Goal: Task Accomplishment & Management: Use online tool/utility

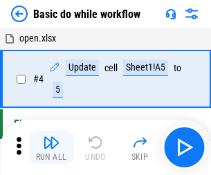
click at [51, 147] on img "button" at bounding box center [51, 142] width 17 height 17
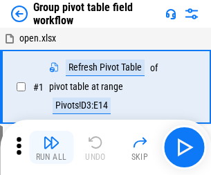
click at [51, 147] on img "button" at bounding box center [51, 142] width 17 height 17
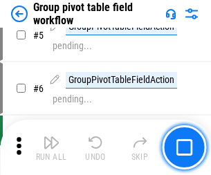
scroll to position [714, 0]
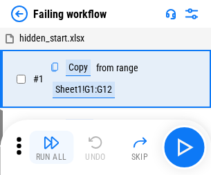
click at [51, 147] on img "button" at bounding box center [51, 142] width 17 height 17
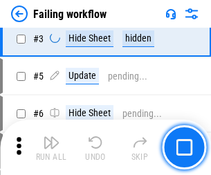
scroll to position [293, 0]
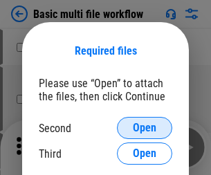
click at [145, 128] on span "Open" at bounding box center [145, 127] width 24 height 11
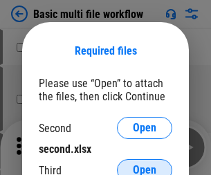
click at [145, 165] on span "Open" at bounding box center [145, 170] width 24 height 11
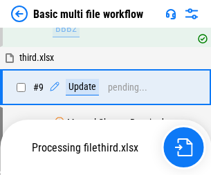
scroll to position [481, 0]
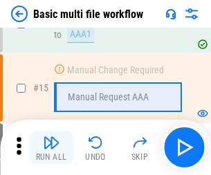
click at [51, 147] on img "button" at bounding box center [51, 142] width 17 height 17
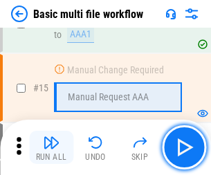
scroll to position [921, 0]
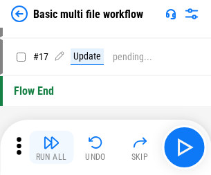
click at [51, 147] on img "button" at bounding box center [51, 142] width 17 height 17
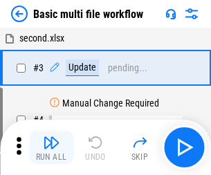
click at [51, 147] on img "button" at bounding box center [51, 142] width 17 height 17
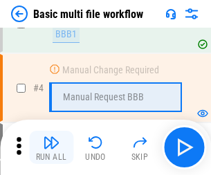
click at [51, 147] on img "button" at bounding box center [51, 142] width 17 height 17
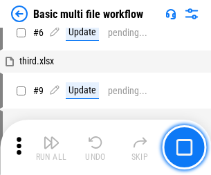
click at [51, 147] on img "button" at bounding box center [51, 142] width 17 height 17
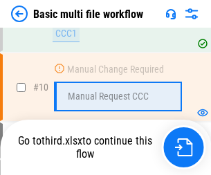
scroll to position [648, 0]
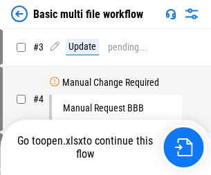
scroll to position [56, 0]
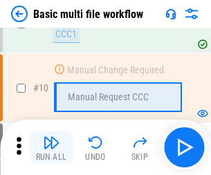
click at [51, 147] on img "button" at bounding box center [51, 142] width 17 height 17
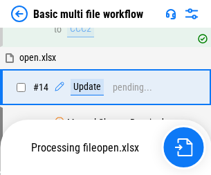
scroll to position [724, 0]
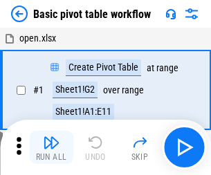
click at [51, 147] on img "button" at bounding box center [51, 142] width 17 height 17
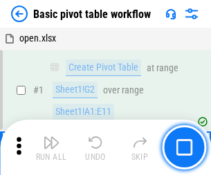
scroll to position [331, 0]
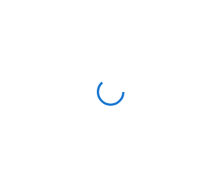
scroll to position [5, 0]
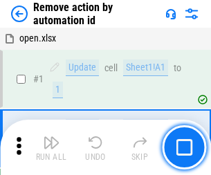
scroll to position [51, 0]
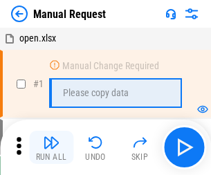
click at [51, 147] on img "button" at bounding box center [51, 142] width 17 height 17
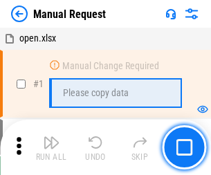
scroll to position [47, 0]
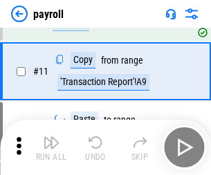
scroll to position [100, 0]
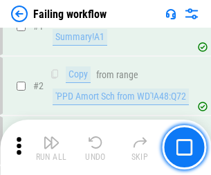
scroll to position [223, 0]
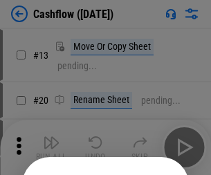
scroll to position [135, 0]
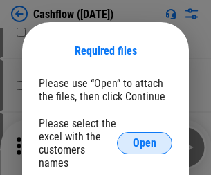
click at [145, 138] on span "Open" at bounding box center [145, 143] width 24 height 11
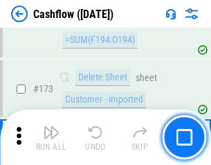
scroll to position [1464, 0]
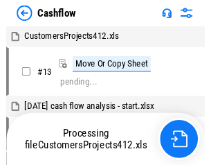
scroll to position [16, 0]
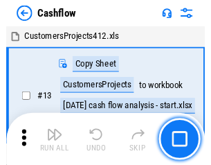
scroll to position [16, 0]
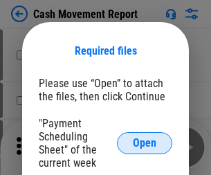
click at [145, 143] on span "Open" at bounding box center [145, 143] width 24 height 11
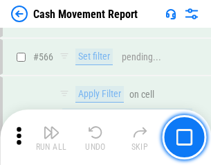
scroll to position [6340, 0]
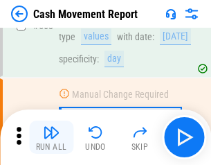
click at [51, 137] on img "button" at bounding box center [51, 132] width 17 height 17
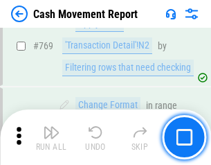
scroll to position [7687, 0]
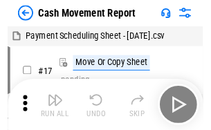
scroll to position [25, 0]
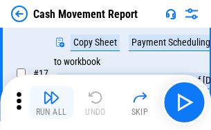
click at [51, 102] on img "button" at bounding box center [51, 97] width 17 height 17
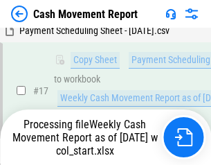
scroll to position [288, 0]
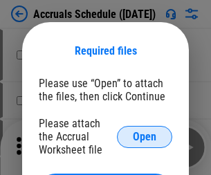
click at [145, 136] on span "Open" at bounding box center [145, 136] width 24 height 11
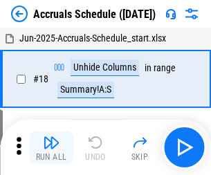
click at [51, 147] on img "button" at bounding box center [51, 142] width 17 height 17
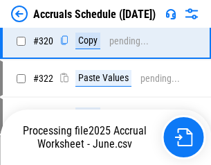
scroll to position [2573, 0]
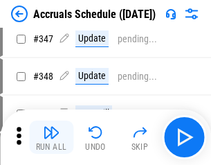
click at [51, 137] on img "button" at bounding box center [51, 132] width 17 height 17
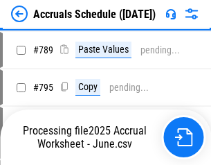
scroll to position [5811, 0]
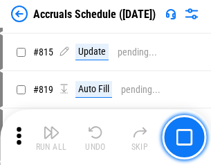
click at [51, 137] on img "button" at bounding box center [51, 132] width 17 height 17
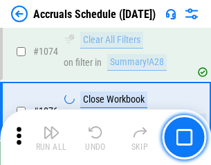
scroll to position [8285, 0]
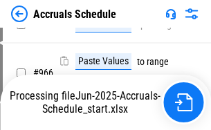
scroll to position [6841, 0]
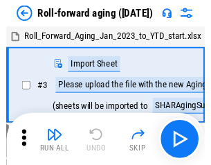
scroll to position [2, 0]
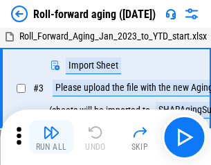
click at [51, 137] on img "button" at bounding box center [51, 132] width 17 height 17
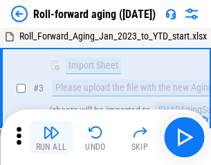
click at [51, 137] on img "button" at bounding box center [51, 132] width 17 height 17
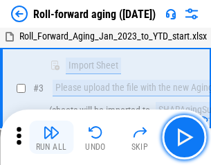
scroll to position [89, 0]
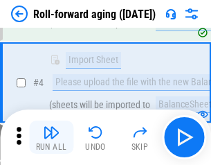
click at [51, 137] on img "button" at bounding box center [51, 132] width 17 height 17
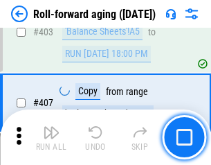
scroll to position [4797, 0]
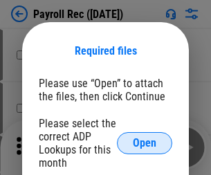
click at [145, 143] on span "Open" at bounding box center [145, 143] width 24 height 11
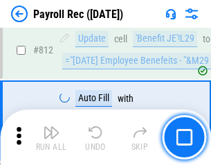
scroll to position [8789, 0]
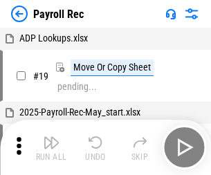
click at [51, 147] on img "button" at bounding box center [51, 142] width 17 height 17
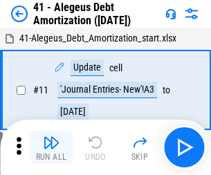
click at [51, 147] on img "button" at bounding box center [51, 142] width 17 height 17
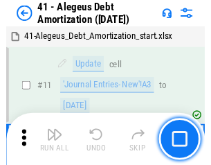
scroll to position [171, 0]
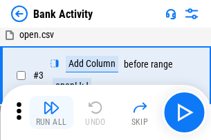
click at [51, 113] on img "button" at bounding box center [51, 108] width 17 height 17
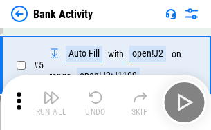
scroll to position [73, 0]
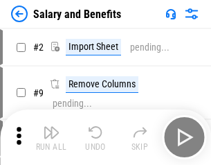
click at [51, 137] on img "button" at bounding box center [51, 132] width 17 height 17
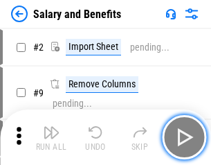
scroll to position [19, 0]
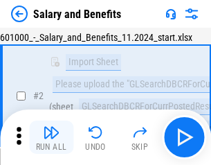
click at [51, 137] on img "button" at bounding box center [51, 132] width 17 height 17
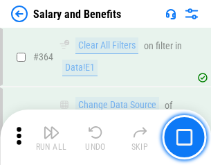
scroll to position [6515, 0]
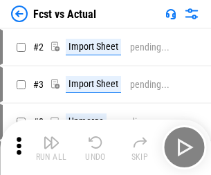
click at [51, 137] on img "button" at bounding box center [51, 142] width 17 height 17
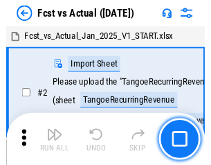
scroll to position [18, 0]
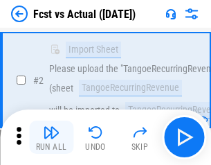
click at [51, 137] on img "button" at bounding box center [51, 132] width 17 height 17
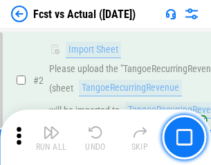
scroll to position [129, 0]
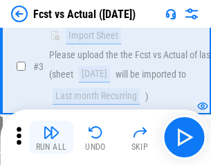
click at [51, 137] on img "button" at bounding box center [51, 132] width 17 height 17
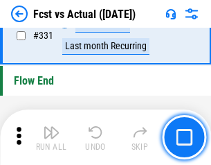
scroll to position [6622, 0]
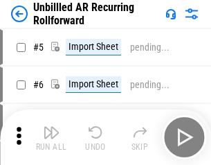
click at [51, 137] on img "button" at bounding box center [51, 132] width 17 height 17
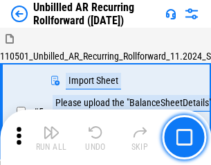
scroll to position [30, 0]
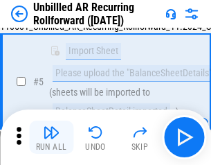
click at [51, 137] on img "button" at bounding box center [51, 132] width 17 height 17
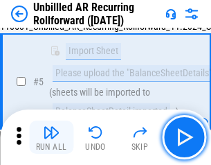
scroll to position [130, 0]
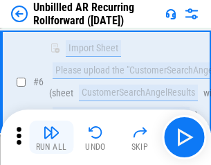
click at [51, 137] on img "button" at bounding box center [51, 132] width 17 height 17
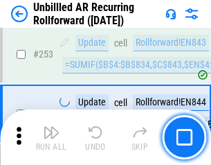
scroll to position [4699, 0]
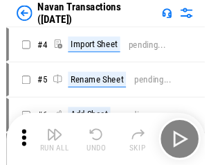
scroll to position [22, 0]
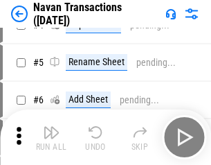
click at [51, 137] on img "button" at bounding box center [51, 132] width 17 height 17
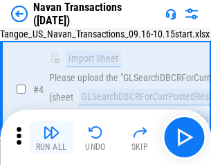
click at [51, 137] on img "button" at bounding box center [51, 132] width 17 height 17
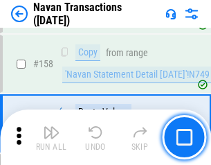
scroll to position [4485, 0]
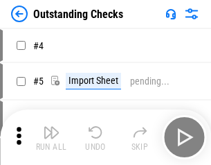
click at [51, 137] on img "button" at bounding box center [51, 132] width 17 height 17
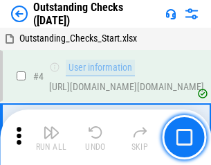
scroll to position [58, 0]
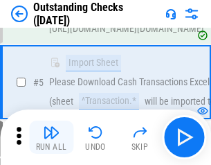
click at [51, 137] on img "button" at bounding box center [51, 132] width 17 height 17
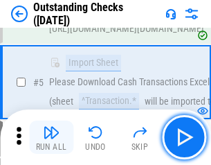
scroll to position [145, 0]
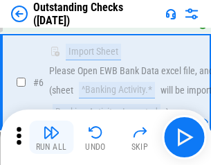
click at [51, 137] on img "button" at bounding box center [51, 132] width 17 height 17
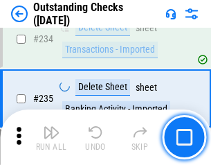
scroll to position [4201, 0]
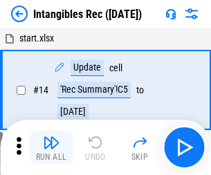
click at [51, 147] on img "button" at bounding box center [51, 142] width 17 height 17
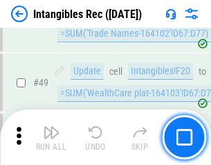
scroll to position [539, 0]
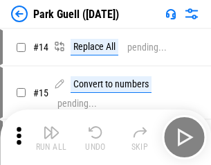
click at [51, 137] on img "button" at bounding box center [51, 132] width 17 height 17
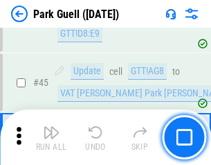
scroll to position [1730, 0]
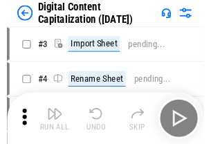
scroll to position [40, 0]
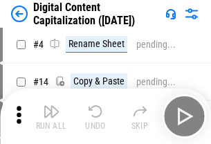
click at [51, 116] on img "button" at bounding box center [51, 111] width 17 height 17
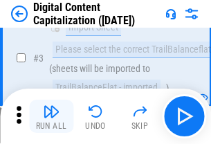
click at [51, 116] on img "button" at bounding box center [51, 111] width 17 height 17
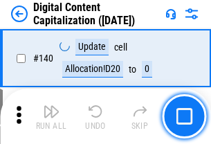
scroll to position [1467, 0]
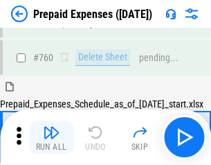
click at [51, 137] on img "button" at bounding box center [51, 132] width 17 height 17
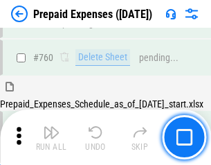
scroll to position [3834, 0]
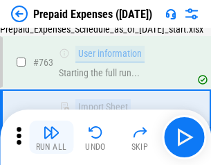
click at [51, 137] on img "button" at bounding box center [51, 132] width 17 height 17
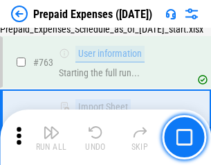
scroll to position [3916, 0]
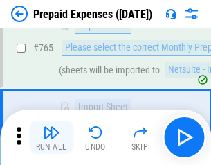
click at [51, 137] on img "button" at bounding box center [51, 132] width 17 height 17
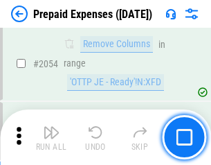
scroll to position [14460, 0]
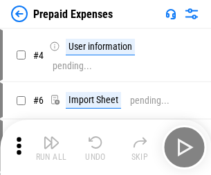
click at [51, 147] on img "button" at bounding box center [51, 142] width 17 height 17
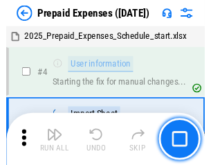
scroll to position [61, 0]
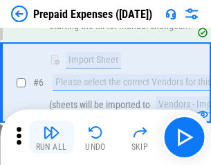
click at [51, 137] on img "button" at bounding box center [51, 132] width 17 height 17
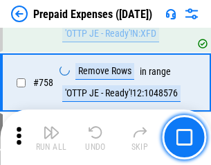
scroll to position [4929, 0]
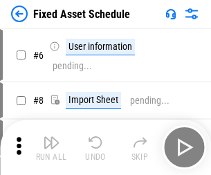
click at [51, 147] on img "button" at bounding box center [51, 142] width 17 height 17
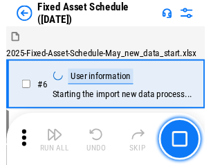
scroll to position [75, 0]
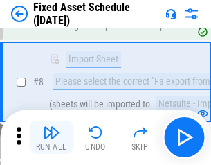
click at [51, 137] on img "button" at bounding box center [51, 132] width 17 height 17
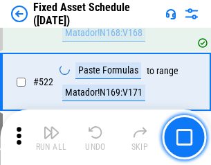
scroll to position [4808, 0]
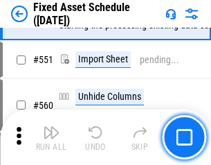
click at [51, 137] on img "button" at bounding box center [51, 132] width 17 height 17
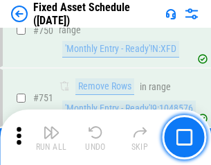
scroll to position [6744, 0]
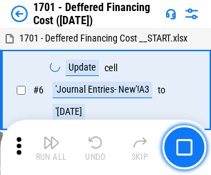
scroll to position [166, 0]
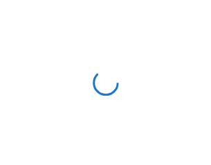
scroll to position [2, 0]
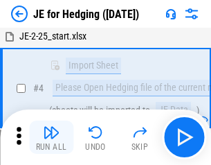
click at [51, 137] on img "button" at bounding box center [51, 132] width 17 height 17
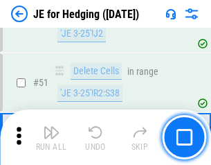
scroll to position [896, 0]
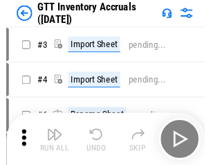
scroll to position [2, 0]
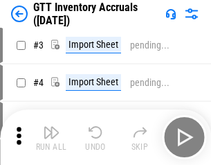
click at [51, 137] on img "button" at bounding box center [51, 132] width 17 height 17
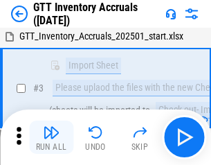
click at [51, 137] on img "button" at bounding box center [51, 132] width 17 height 17
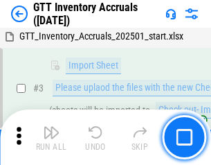
scroll to position [89, 0]
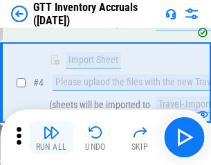
click at [51, 137] on img "button" at bounding box center [51, 132] width 17 height 17
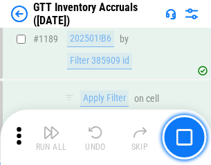
scroll to position [11296, 0]
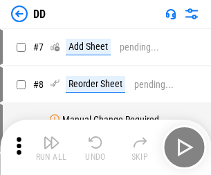
click at [51, 147] on img "button" at bounding box center [51, 142] width 17 height 17
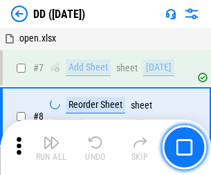
scroll to position [134, 0]
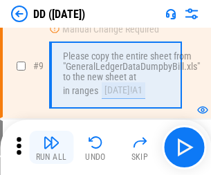
click at [51, 147] on img "button" at bounding box center [51, 142] width 17 height 17
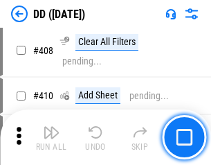
scroll to position [6190, 0]
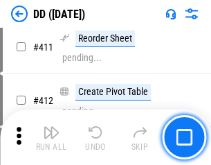
click at [51, 137] on img "button" at bounding box center [51, 132] width 17 height 17
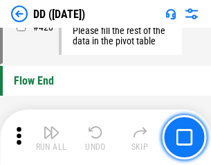
scroll to position [6621, 0]
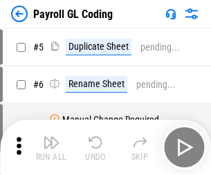
click at [51, 147] on img "button" at bounding box center [51, 142] width 17 height 17
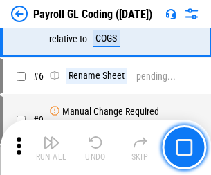
scroll to position [166, 0]
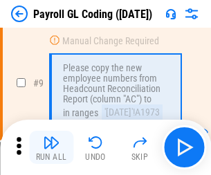
click at [51, 147] on img "button" at bounding box center [51, 142] width 17 height 17
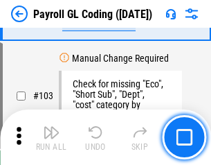
scroll to position [3246, 0]
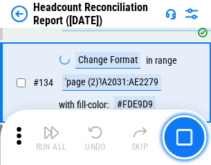
scroll to position [1663, 0]
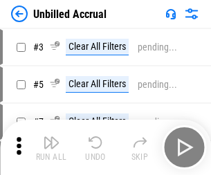
click at [51, 147] on img "button" at bounding box center [51, 142] width 17 height 17
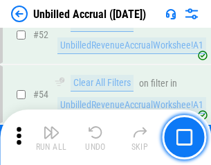
scroll to position [1444, 0]
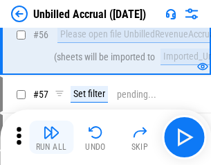
click at [51, 137] on img "button" at bounding box center [51, 132] width 17 height 17
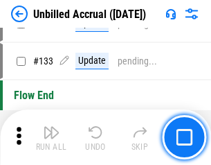
scroll to position [4121, 0]
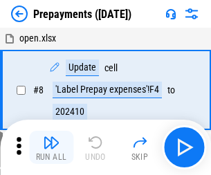
click at [51, 147] on img "button" at bounding box center [51, 142] width 17 height 17
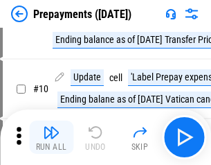
scroll to position [86, 0]
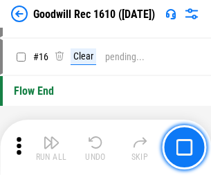
scroll to position [237, 0]
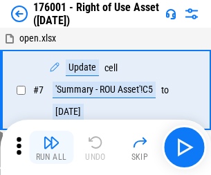
click at [51, 147] on img "button" at bounding box center [51, 142] width 17 height 17
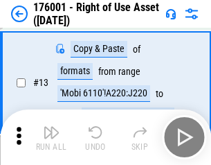
scroll to position [89, 0]
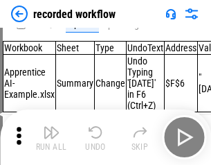
click at [51, 137] on img "button" at bounding box center [51, 132] width 17 height 17
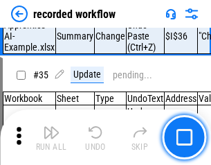
scroll to position [4324, 0]
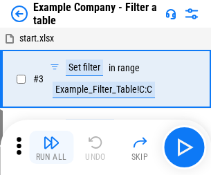
click at [51, 147] on img "button" at bounding box center [51, 142] width 17 height 17
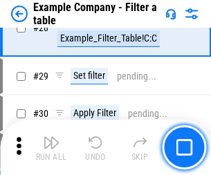
scroll to position [1266, 0]
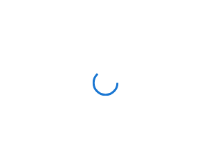
scroll to position [21, 0]
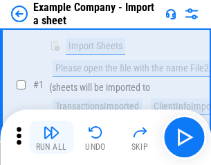
click at [51, 137] on img "button" at bounding box center [51, 132] width 17 height 17
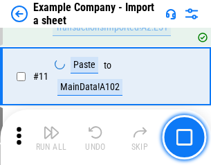
scroll to position [306, 0]
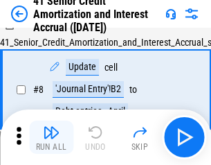
click at [51, 137] on img "button" at bounding box center [51, 132] width 17 height 17
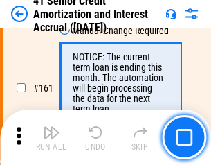
click at [51, 137] on img "button" at bounding box center [51, 132] width 17 height 17
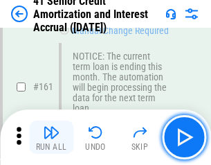
scroll to position [1480, 0]
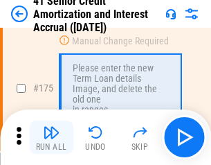
click at [51, 137] on img "button" at bounding box center [51, 132] width 17 height 17
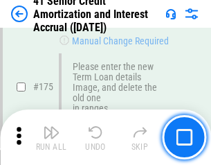
scroll to position [1620, 0]
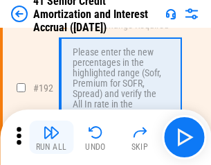
click at [51, 137] on img "button" at bounding box center [51, 132] width 17 height 17
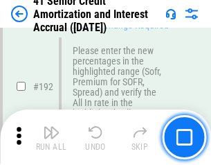
scroll to position [1765, 0]
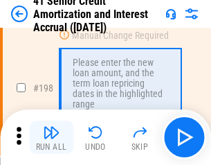
click at [51, 137] on img "button" at bounding box center [51, 132] width 17 height 17
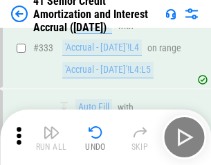
scroll to position [3534, 0]
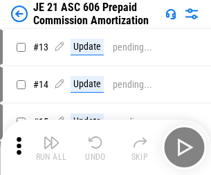
click at [51, 137] on img "button" at bounding box center [51, 142] width 17 height 17
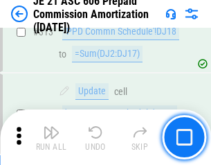
scroll to position [2583, 0]
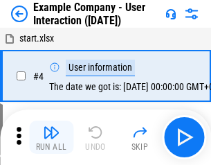
click at [51, 137] on img "button" at bounding box center [51, 132] width 17 height 17
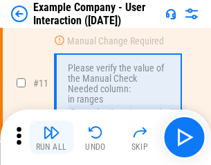
click at [51, 137] on img "button" at bounding box center [51, 132] width 17 height 17
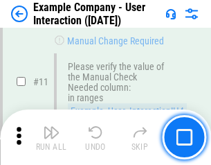
scroll to position [300, 0]
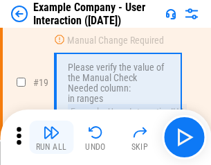
click at [51, 137] on img "button" at bounding box center [51, 132] width 17 height 17
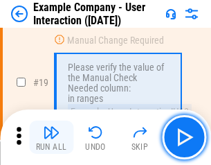
click at [51, 137] on img "button" at bounding box center [51, 132] width 17 height 17
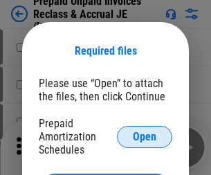
click at [145, 136] on span "Open" at bounding box center [145, 136] width 24 height 11
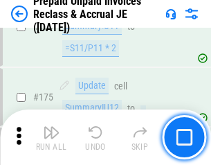
scroll to position [1868, 0]
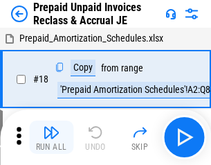
click at [51, 137] on img "button" at bounding box center [51, 132] width 17 height 17
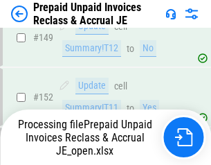
scroll to position [1868, 0]
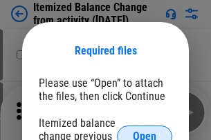
click at [145, 131] on span "Open" at bounding box center [145, 136] width 24 height 11
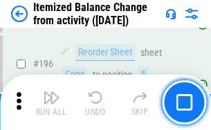
scroll to position [2662, 0]
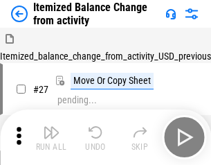
scroll to position [21, 0]
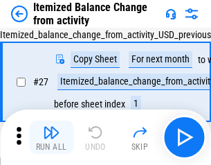
click at [51, 137] on img "button" at bounding box center [51, 132] width 17 height 17
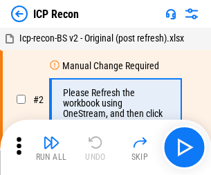
scroll to position [6, 0]
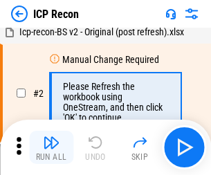
click at [51, 147] on img "button" at bounding box center [51, 142] width 17 height 17
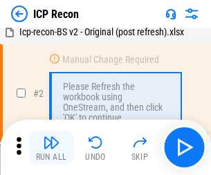
click at [51, 147] on img "button" at bounding box center [51, 142] width 17 height 17
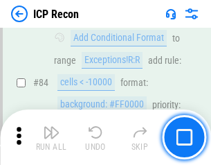
scroll to position [1356, 0]
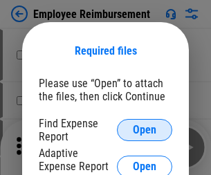
click at [145, 130] on span "Open" at bounding box center [145, 130] width 24 height 11
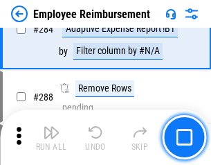
scroll to position [3760, 0]
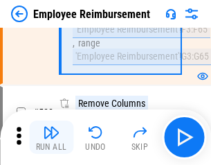
click at [51, 137] on img "button" at bounding box center [51, 132] width 17 height 17
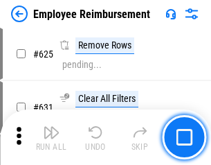
scroll to position [8283, 0]
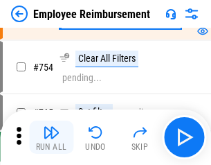
click at [51, 137] on img "button" at bounding box center [51, 132] width 17 height 17
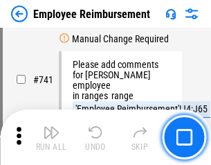
scroll to position [9706, 0]
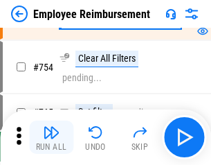
click at [51, 137] on img "button" at bounding box center [51, 132] width 17 height 17
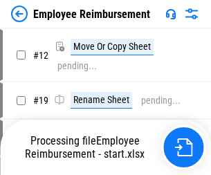
scroll to position [47, 0]
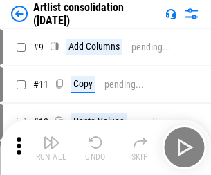
click at [51, 147] on img "button" at bounding box center [51, 142] width 17 height 17
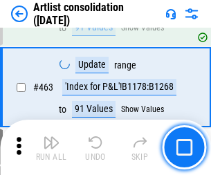
scroll to position [6057, 0]
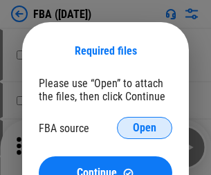
click at [145, 128] on span "Open" at bounding box center [145, 127] width 24 height 11
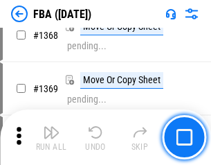
scroll to position [14857, 0]
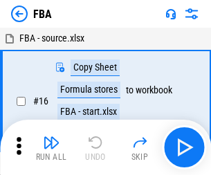
scroll to position [14, 0]
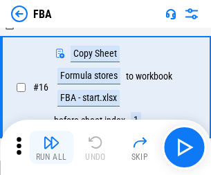
click at [51, 147] on img "button" at bounding box center [51, 142] width 17 height 17
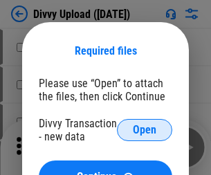
click at [145, 130] on span "Open" at bounding box center [145, 130] width 24 height 11
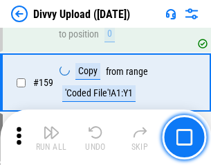
scroll to position [1433, 0]
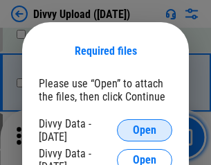
click at [145, 130] on span "Open" at bounding box center [145, 130] width 24 height 11
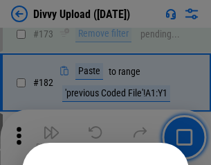
scroll to position [1553, 0]
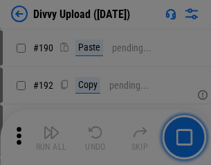
scroll to position [1746, 0]
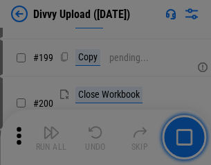
scroll to position [2012, 0]
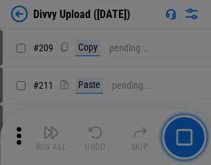
scroll to position [2350, 0]
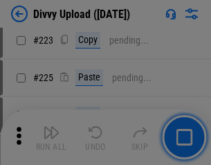
scroll to position [2761, 0]
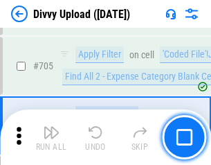
scroll to position [9463, 0]
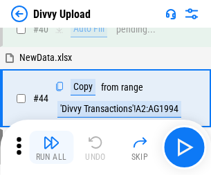
click at [51, 147] on img "button" at bounding box center [51, 142] width 17 height 17
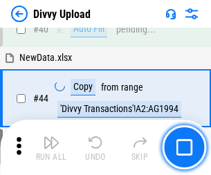
scroll to position [152, 0]
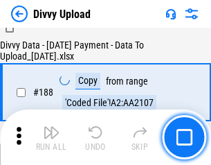
scroll to position [1628, 0]
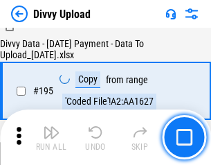
scroll to position [1933, 0]
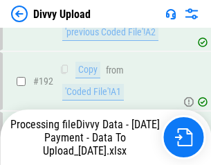
scroll to position [1853, 0]
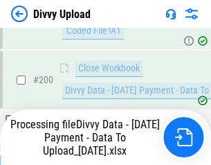
scroll to position [2169, 0]
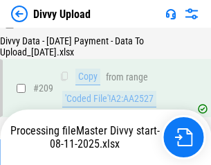
scroll to position [2543, 0]
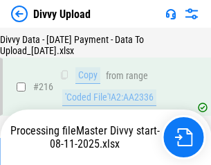
scroll to position [2849, 0]
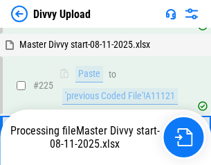
scroll to position [3224, 0]
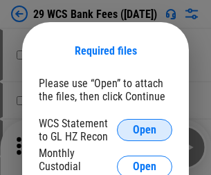
click at [145, 130] on span "Open" at bounding box center [145, 130] width 24 height 11
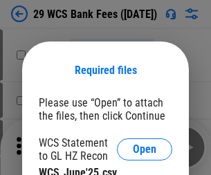
scroll to position [19, 0]
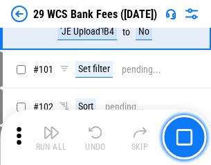
scroll to position [1348, 0]
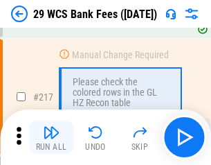
click at [51, 137] on img "button" at bounding box center [51, 132] width 17 height 17
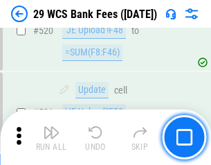
scroll to position [7139, 0]
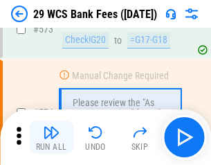
click at [51, 137] on img "button" at bounding box center [51, 132] width 17 height 17
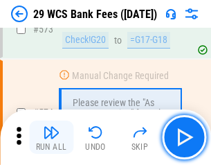
scroll to position [7661, 0]
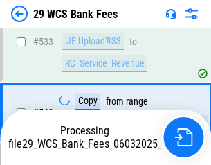
scroll to position [7565, 0]
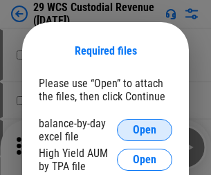
click at [145, 130] on span "Open" at bounding box center [145, 130] width 24 height 11
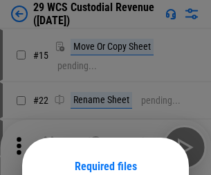
scroll to position [116, 0]
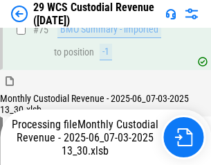
scroll to position [1445, 0]
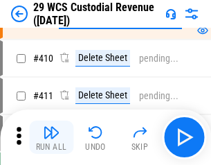
click at [51, 137] on img "button" at bounding box center [51, 132] width 17 height 17
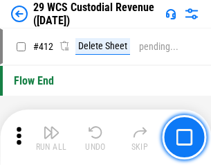
scroll to position [6607, 0]
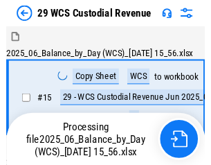
scroll to position [33, 0]
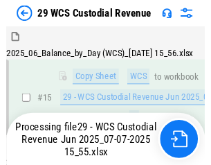
scroll to position [313, 0]
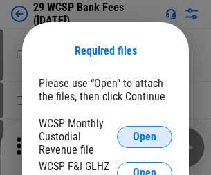
click at [145, 136] on span "Open" at bounding box center [145, 136] width 24 height 11
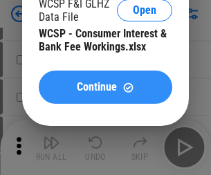
click at [105, 87] on span "Continue" at bounding box center [97, 87] width 40 height 11
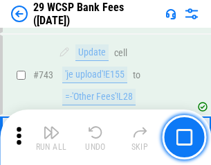
scroll to position [6971, 0]
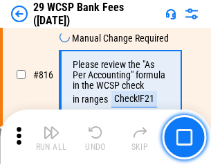
click at [51, 137] on img "button" at bounding box center [51, 132] width 17 height 17
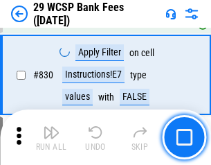
scroll to position [8777, 0]
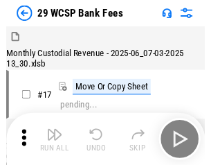
scroll to position [33, 0]
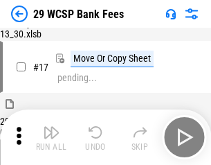
click at [51, 137] on img "button" at bounding box center [51, 132] width 17 height 17
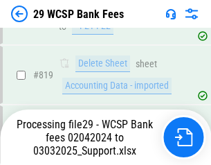
scroll to position [8506, 0]
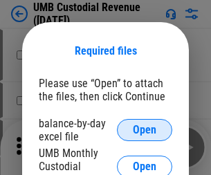
click at [145, 130] on span "Open" at bounding box center [145, 130] width 24 height 11
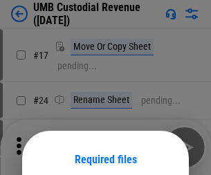
scroll to position [109, 0]
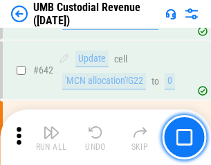
scroll to position [7165, 0]
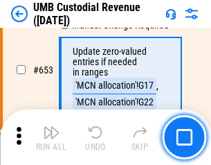
click at [51, 137] on img "button" at bounding box center [51, 132] width 17 height 17
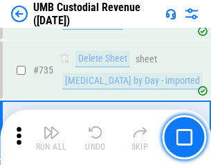
scroll to position [8459, 0]
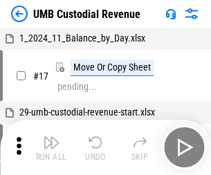
scroll to position [10, 0]
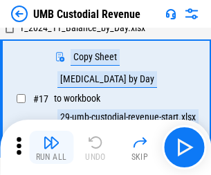
click at [51, 147] on img "button" at bounding box center [51, 142] width 17 height 17
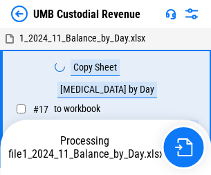
scroll to position [10, 0]
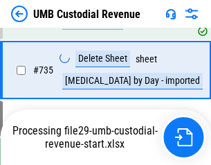
scroll to position [8427, 0]
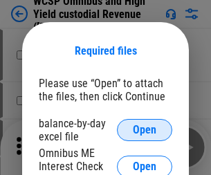
click at [145, 130] on span "Open" at bounding box center [145, 130] width 24 height 11
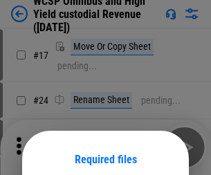
scroll to position [109, 0]
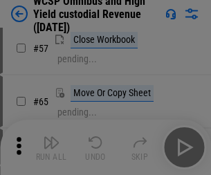
scroll to position [603, 0]
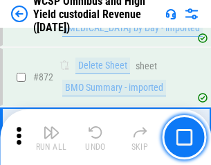
scroll to position [11708, 0]
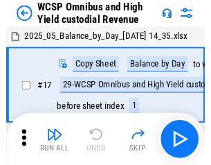
scroll to position [8, 0]
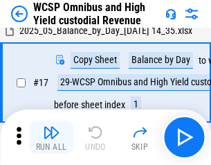
click at [51, 137] on img "button" at bounding box center [51, 132] width 17 height 17
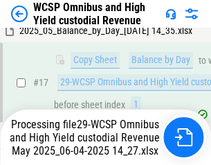
scroll to position [288, 0]
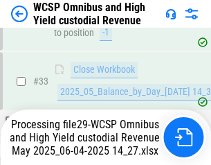
scroll to position [685, 0]
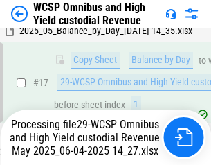
scroll to position [288, 0]
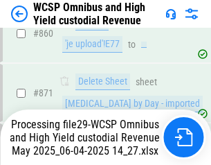
scroll to position [11676, 0]
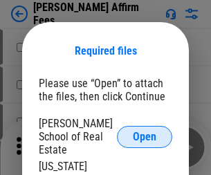
click at [145, 131] on span "Open" at bounding box center [145, 136] width 24 height 11
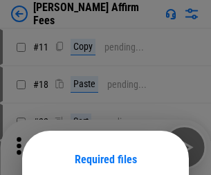
scroll to position [109, 0]
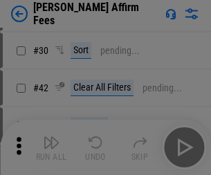
scroll to position [282, 0]
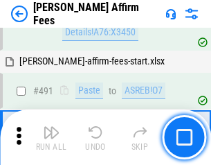
scroll to position [3762, 0]
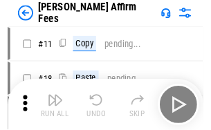
scroll to position [14, 0]
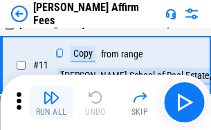
click at [51, 102] on img "button" at bounding box center [51, 97] width 17 height 17
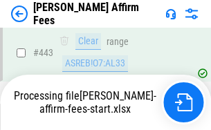
scroll to position [3628, 0]
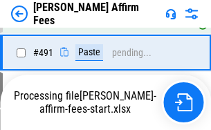
scroll to position [3708, 0]
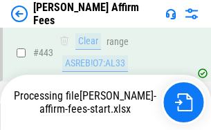
scroll to position [3628, 0]
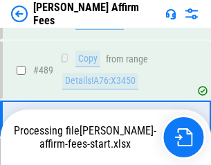
scroll to position [3611, 0]
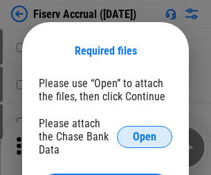
click at [145, 131] on span "Open" at bounding box center [145, 136] width 24 height 11
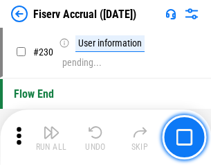
scroll to position [4383, 0]
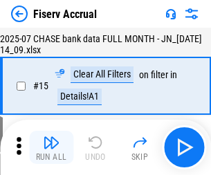
click at [51, 147] on img "button" at bounding box center [51, 142] width 17 height 17
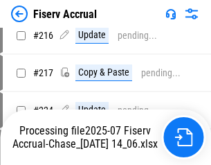
scroll to position [4285, 0]
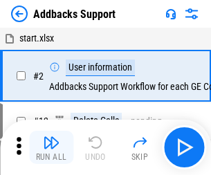
click at [51, 137] on img "button" at bounding box center [51, 142] width 17 height 17
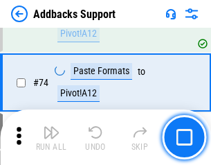
scroll to position [1007, 0]
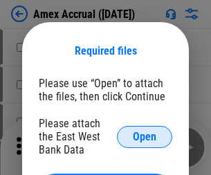
click at [145, 136] on span "Open" at bounding box center [145, 136] width 24 height 11
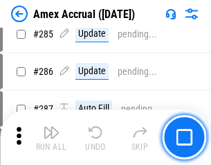
scroll to position [3788, 0]
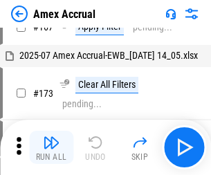
click at [51, 147] on img "button" at bounding box center [51, 142] width 17 height 17
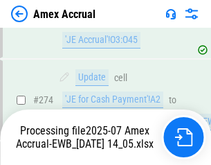
scroll to position [4033, 0]
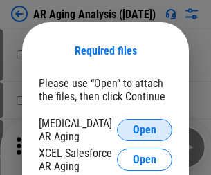
click at [145, 128] on span "Open" at bounding box center [145, 130] width 24 height 11
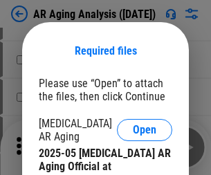
scroll to position [416, 0]
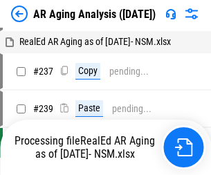
scroll to position [14, 0]
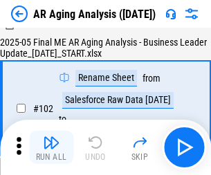
click at [51, 147] on img "button" at bounding box center [51, 142] width 17 height 17
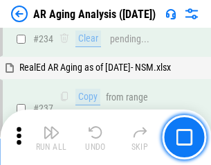
scroll to position [2144, 0]
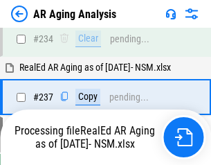
scroll to position [2128, 0]
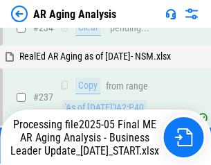
scroll to position [2128, 0]
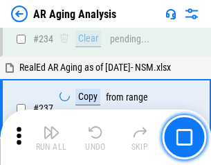
scroll to position [2128, 0]
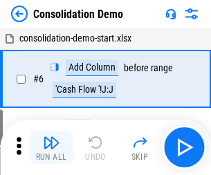
click at [51, 147] on img "button" at bounding box center [51, 142] width 17 height 17
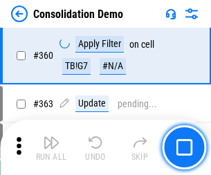
scroll to position [4637, 0]
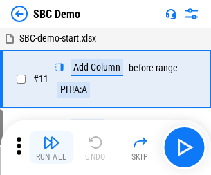
click at [51, 147] on img "button" at bounding box center [51, 142] width 17 height 17
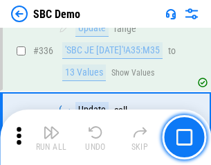
scroll to position [3639, 0]
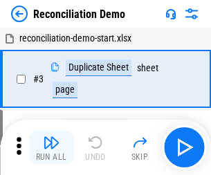
click at [51, 147] on img "button" at bounding box center [51, 142] width 17 height 17
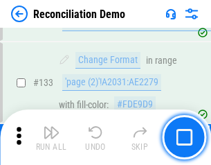
scroll to position [1643, 0]
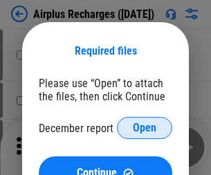
click at [145, 128] on span "Open" at bounding box center [145, 127] width 24 height 11
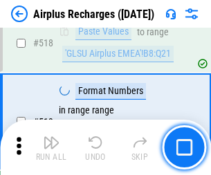
scroll to position [5953, 0]
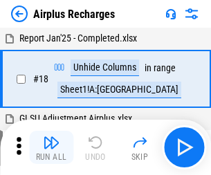
click at [51, 147] on img "button" at bounding box center [51, 142] width 17 height 17
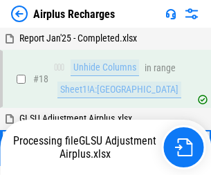
scroll to position [61, 0]
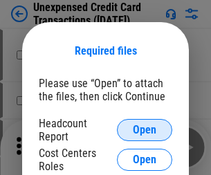
click at [145, 130] on span "Open" at bounding box center [145, 130] width 24 height 11
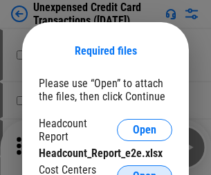
click at [145, 171] on span "Open" at bounding box center [145, 176] width 24 height 11
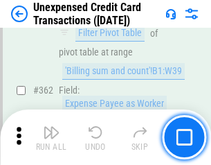
scroll to position [3558, 0]
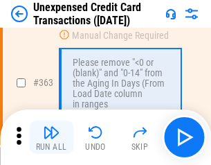
click at [51, 137] on img "button" at bounding box center [51, 132] width 17 height 17
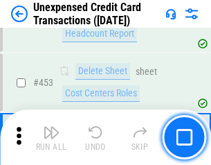
scroll to position [4718, 0]
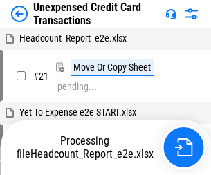
scroll to position [21, 0]
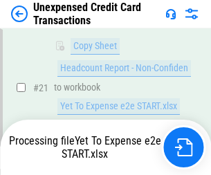
scroll to position [225, 0]
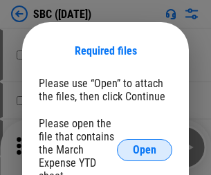
click at [145, 149] on span "Open" at bounding box center [145, 150] width 24 height 11
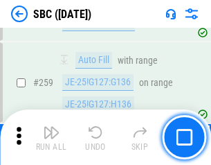
scroll to position [2703, 0]
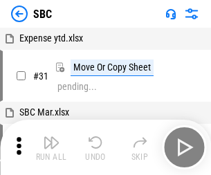
scroll to position [14, 0]
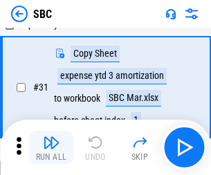
click at [51, 147] on img "button" at bounding box center [51, 142] width 17 height 17
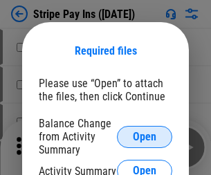
click at [145, 136] on span "Open" at bounding box center [145, 136] width 24 height 11
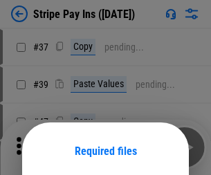
scroll to position [100, 0]
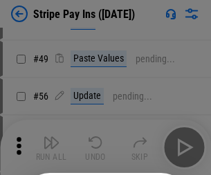
scroll to position [251, 0]
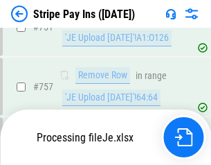
scroll to position [7285, 0]
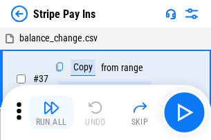
click at [51, 113] on img "button" at bounding box center [51, 108] width 17 height 17
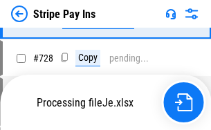
scroll to position [7254, 0]
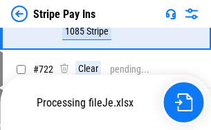
scroll to position [7254, 0]
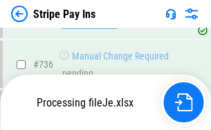
scroll to position [7254, 0]
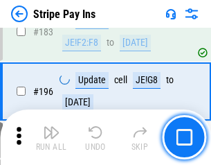
scroll to position [1872, 0]
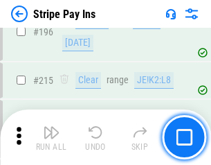
click at [51, 137] on img "button" at bounding box center [51, 132] width 17 height 17
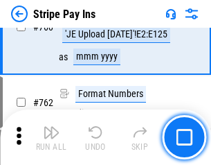
scroll to position [7237, 0]
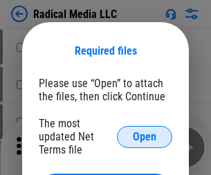
click at [145, 136] on span "Open" at bounding box center [145, 136] width 24 height 11
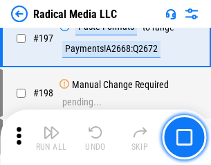
scroll to position [3200, 0]
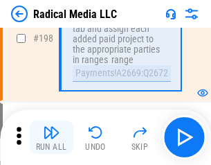
click at [51, 137] on img "button" at bounding box center [51, 132] width 17 height 17
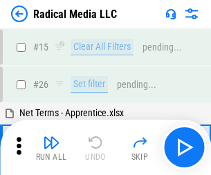
scroll to position [77, 0]
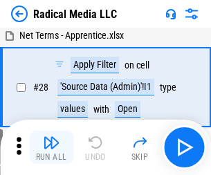
click at [51, 147] on img "button" at bounding box center [51, 142] width 17 height 17
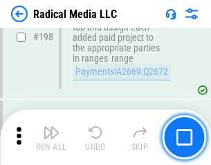
scroll to position [3468, 0]
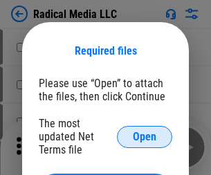
click at [145, 136] on span "Open" at bounding box center [145, 136] width 24 height 11
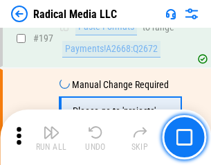
scroll to position [3200, 0]
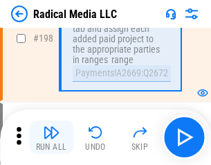
click at [51, 137] on img "button" at bounding box center [51, 132] width 17 height 17
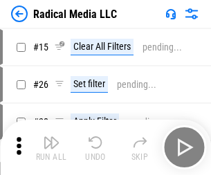
scroll to position [77, 0]
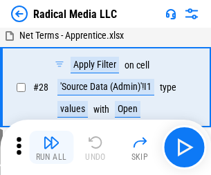
click at [51, 147] on img "button" at bounding box center [51, 142] width 17 height 17
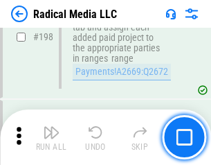
scroll to position [3468, 0]
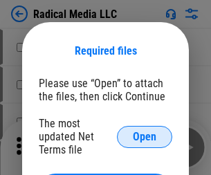
click at [145, 136] on span "Open" at bounding box center [145, 136] width 24 height 11
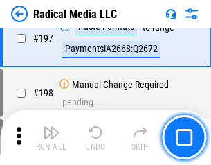
scroll to position [3200, 0]
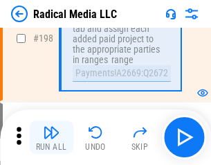
click at [51, 137] on img "button" at bounding box center [51, 132] width 17 height 17
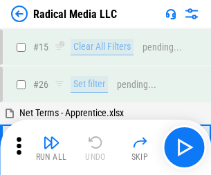
scroll to position [77, 0]
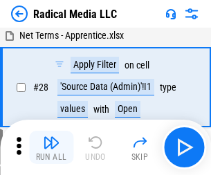
click at [51, 147] on img "button" at bounding box center [51, 142] width 17 height 17
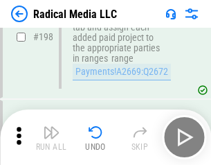
scroll to position [3468, 0]
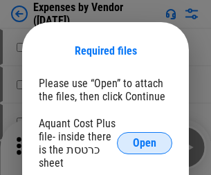
click at [145, 143] on span "Open" at bounding box center [145, 143] width 24 height 11
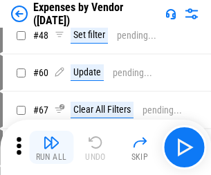
click at [51, 147] on img "button" at bounding box center [51, 142] width 17 height 17
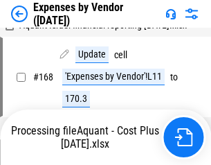
scroll to position [1020, 0]
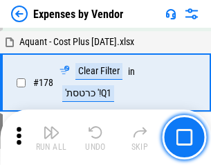
scroll to position [1079, 0]
